Goal: Transaction & Acquisition: Purchase product/service

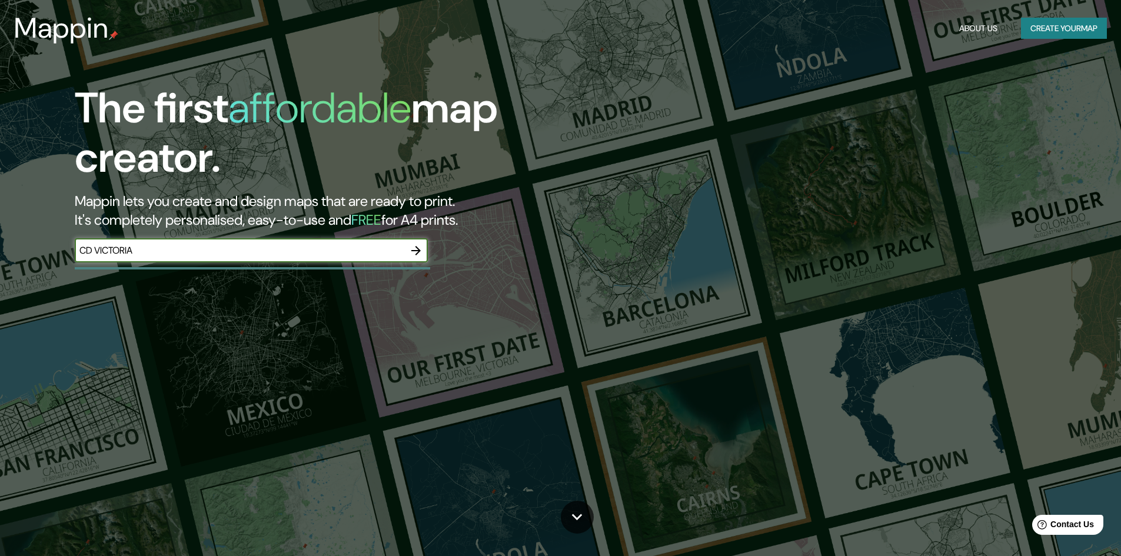
type input "CD VICTORIA"
click at [423, 258] on button "button" at bounding box center [416, 251] width 24 height 24
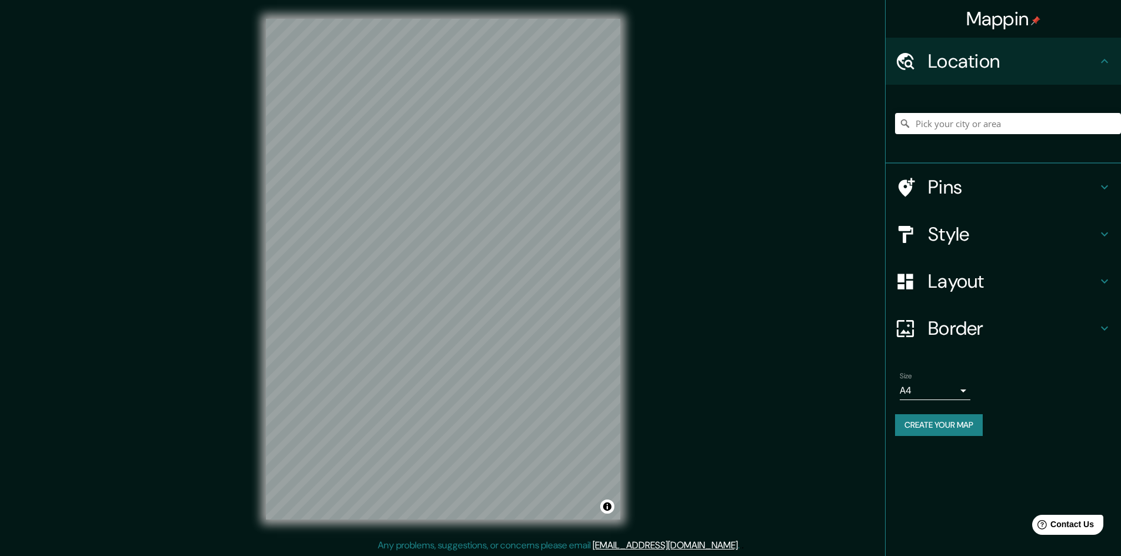
click at [621, 294] on div "© Mapbox © OpenStreetMap Improve this map" at bounding box center [443, 269] width 392 height 539
click at [976, 231] on h4 "Style" at bounding box center [1013, 235] width 170 height 24
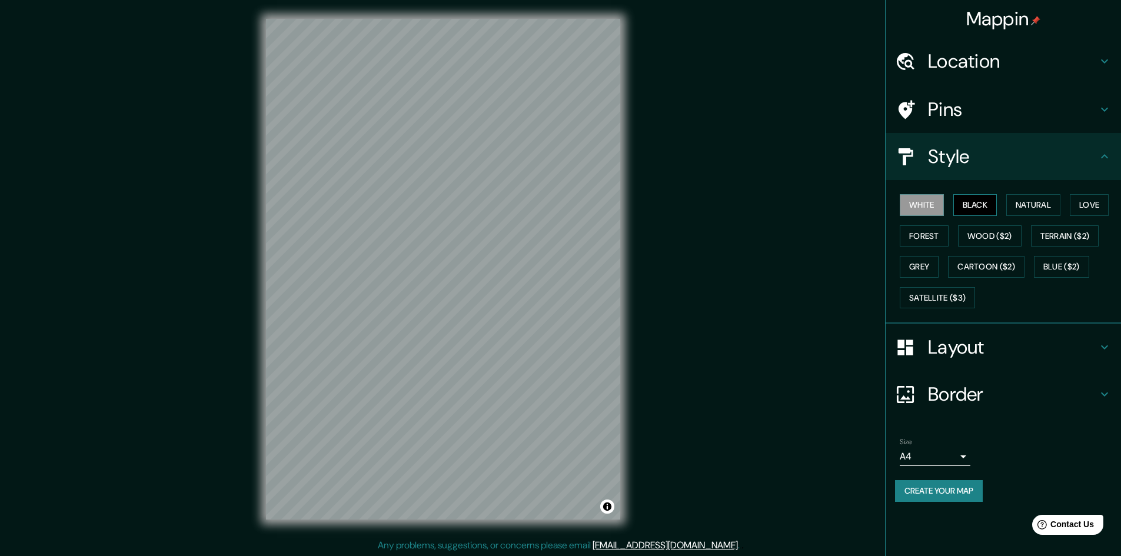
click at [966, 199] on button "Black" at bounding box center [976, 205] width 44 height 22
click at [1025, 206] on button "Natural" at bounding box center [1034, 205] width 54 height 22
click at [1092, 207] on button "Love" at bounding box center [1089, 205] width 39 height 22
drag, startPoint x: 996, startPoint y: 236, endPoint x: 944, endPoint y: 233, distance: 51.9
click at [951, 233] on div "White Black Natural Love Forest Wood ($2) Terrain ($2) Grey Cartoon ($2) Blue (…" at bounding box center [1008, 252] width 226 height 124
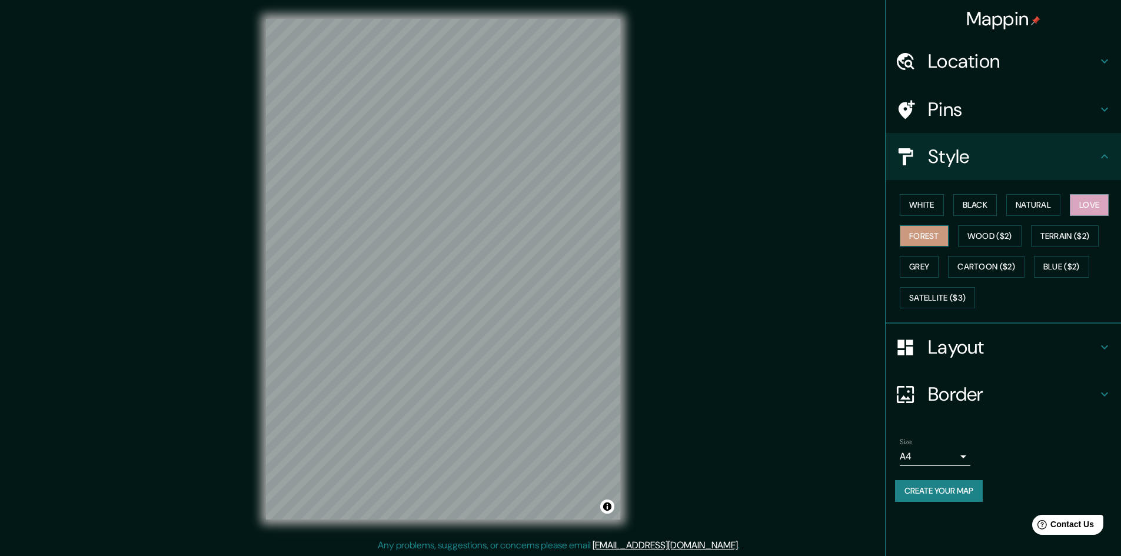
click at [932, 235] on button "Forest" at bounding box center [924, 236] width 49 height 22
click at [930, 264] on button "Grey" at bounding box center [919, 267] width 39 height 22
click at [1074, 209] on button "Love" at bounding box center [1089, 205] width 39 height 22
click at [1052, 205] on button "Natural" at bounding box center [1034, 205] width 54 height 22
click at [934, 235] on button "Forest" at bounding box center [924, 236] width 49 height 22
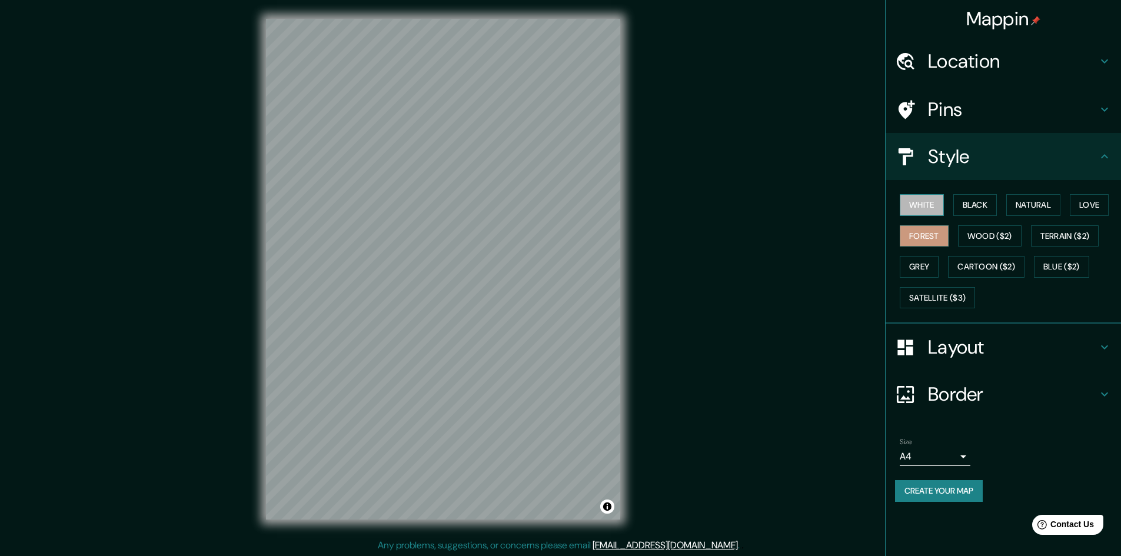
click at [925, 205] on button "White" at bounding box center [922, 205] width 44 height 22
click at [1027, 204] on button "Natural" at bounding box center [1034, 205] width 54 height 22
click at [1005, 357] on h4 "Layout" at bounding box center [1013, 348] width 170 height 24
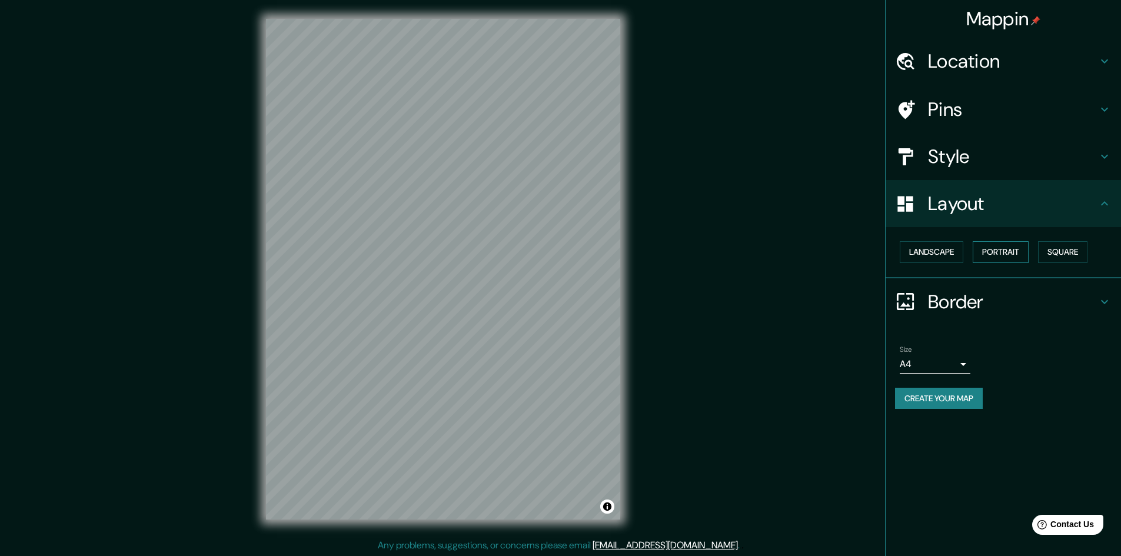
click at [995, 255] on button "Portrait" at bounding box center [1001, 252] width 56 height 22
click at [1060, 248] on button "Square" at bounding box center [1062, 252] width 49 height 22
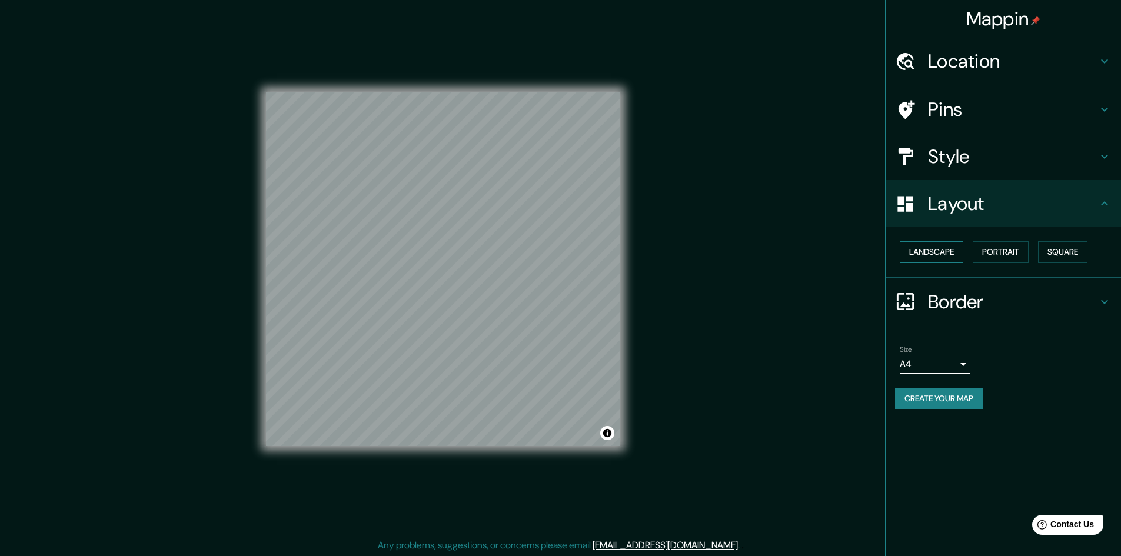
click at [927, 248] on button "Landscape" at bounding box center [932, 252] width 64 height 22
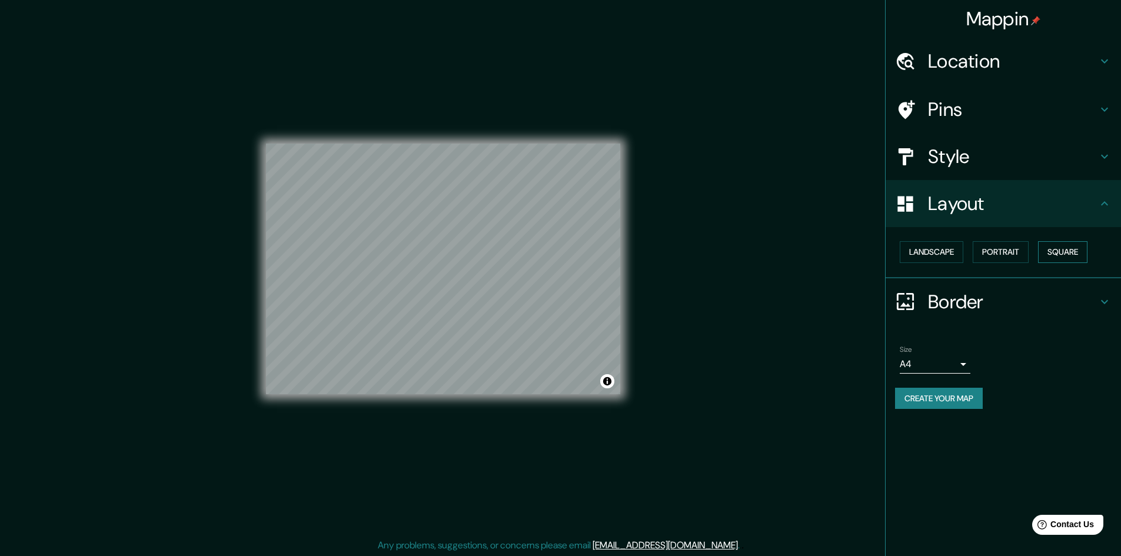
click at [1056, 253] on button "Square" at bounding box center [1062, 252] width 49 height 22
